Goal: Find specific page/section: Find specific page/section

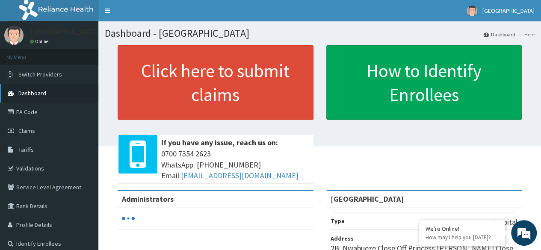
click at [53, 93] on link "Dashboard" at bounding box center [49, 93] width 98 height 19
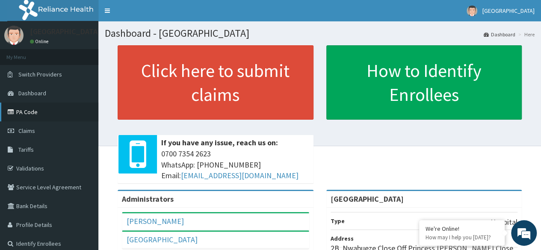
click at [52, 111] on link "PA Code" at bounding box center [49, 112] width 98 height 19
